Goal: Task Accomplishment & Management: Use online tool/utility

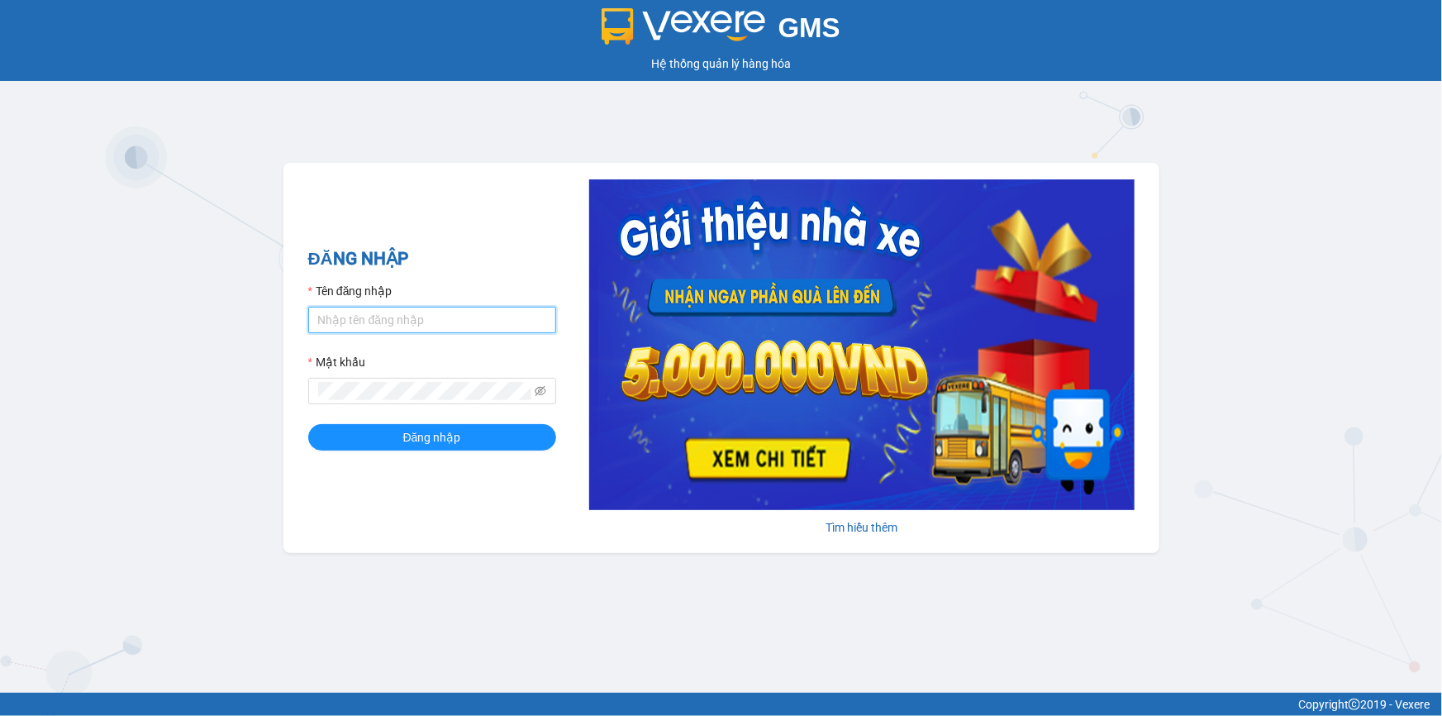
click at [438, 321] on input "Tên đăng nhập" at bounding box center [432, 320] width 248 height 26
type input "vantinh.tienoanh"
click at [308, 424] on button "Đăng nhập" at bounding box center [432, 437] width 248 height 26
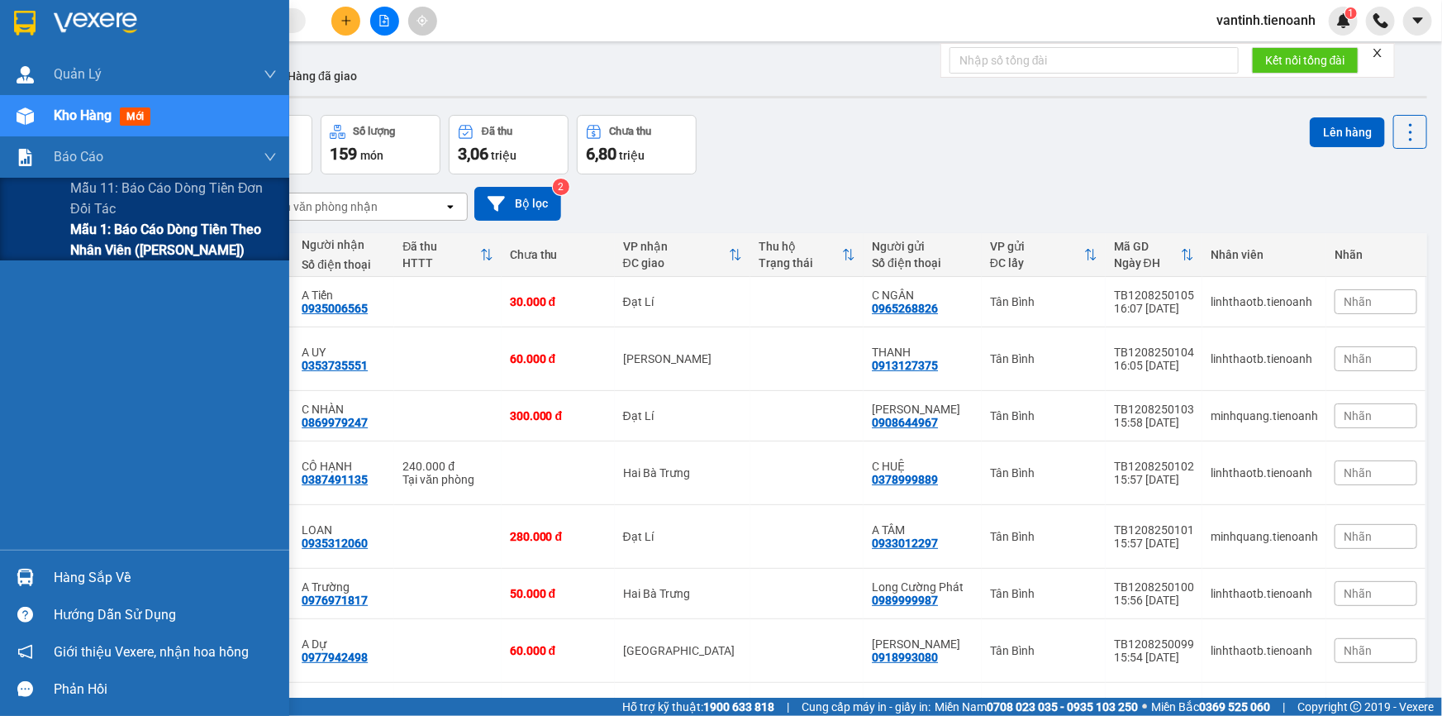
click at [212, 250] on span "Mẫu 1: Báo cáo dòng tiền theo nhân viên ([PERSON_NAME])" at bounding box center [173, 239] width 207 height 41
